Goal: Information Seeking & Learning: Find specific fact

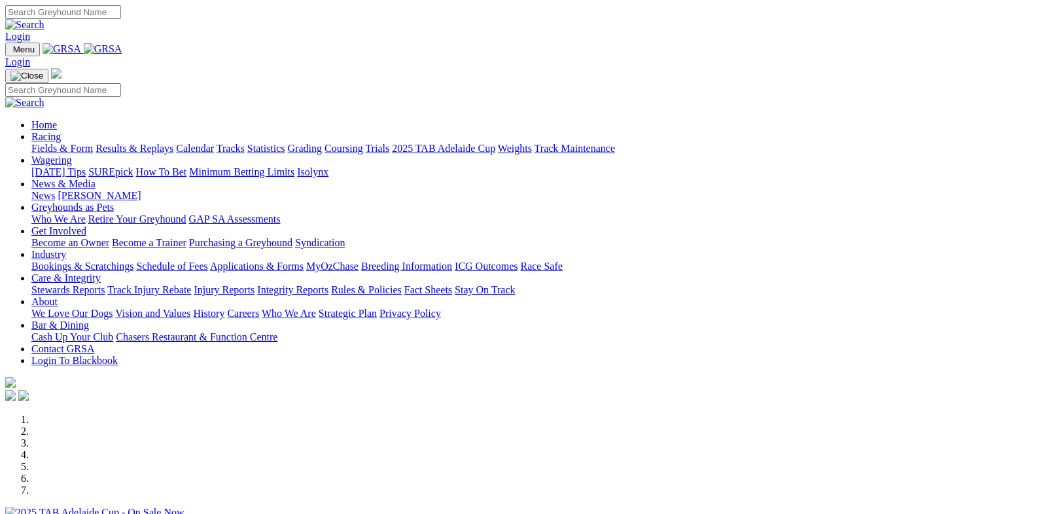
click at [61, 131] on link "Racing" at bounding box center [45, 136] width 29 height 11
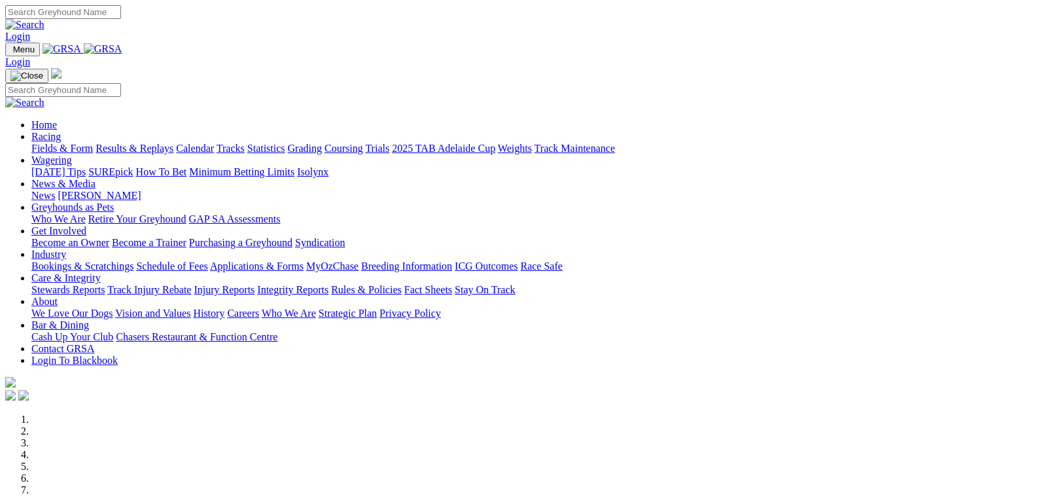
click at [169, 143] on link "Results & Replays" at bounding box center [135, 148] width 78 height 11
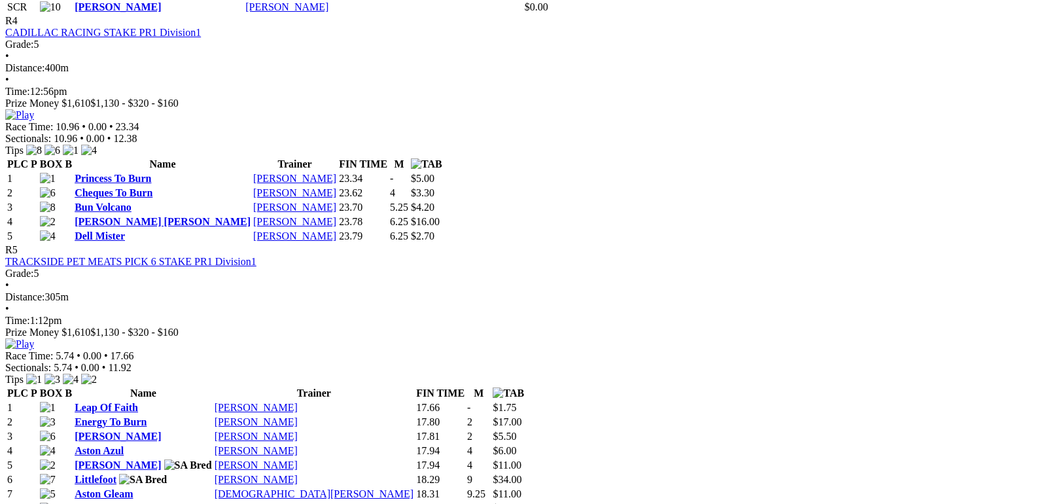
scroll to position [1374, 0]
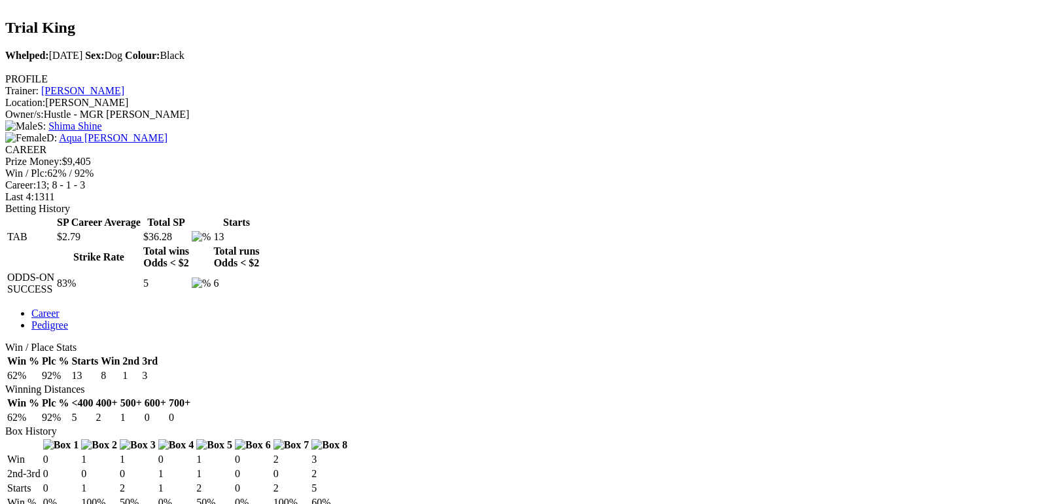
scroll to position [393, 0]
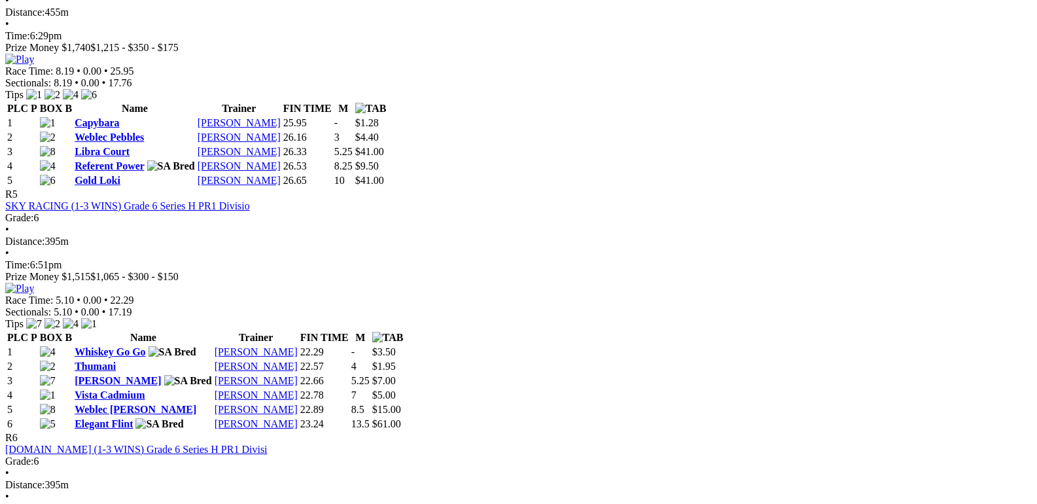
scroll to position [1374, 0]
